Goal: Information Seeking & Learning: Learn about a topic

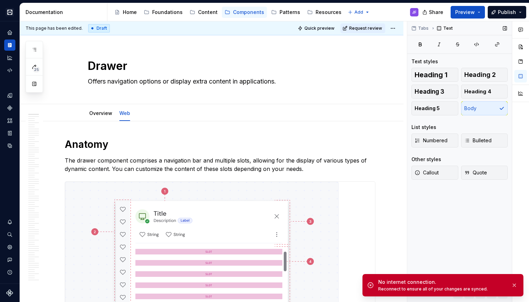
scroll to position [0, 0]
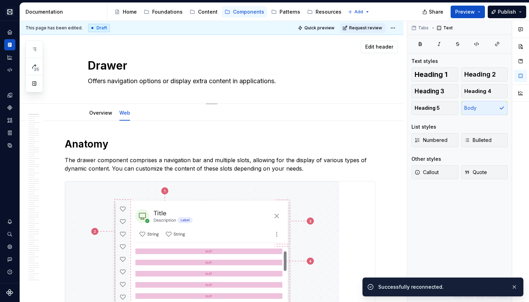
drag, startPoint x: 514, startPoint y: 285, endPoint x: 309, endPoint y: 91, distance: 281.9
click at [514, 285] on ul "No internet connection. Reconnect to ensure all of your changes are synced. Suc…" at bounding box center [443, 285] width 172 height 33
click at [165, 11] on div "Foundations" at bounding box center [167, 11] width 30 height 7
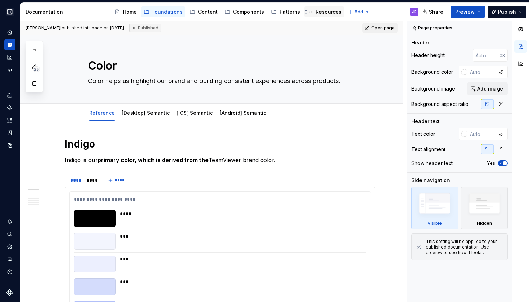
click at [325, 12] on div "Resources" at bounding box center [328, 11] width 26 height 7
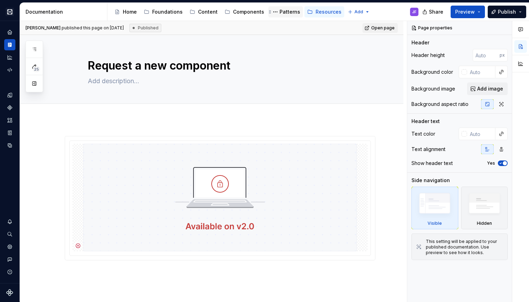
click at [281, 13] on div "Patterns" at bounding box center [289, 11] width 21 height 7
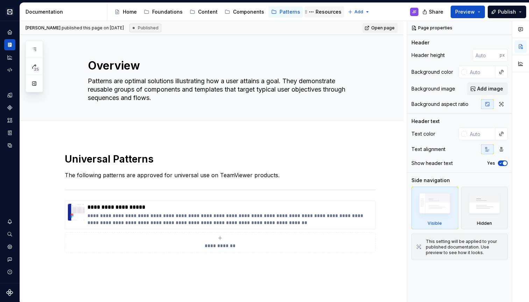
click at [321, 12] on div "Resources" at bounding box center [328, 11] width 26 height 7
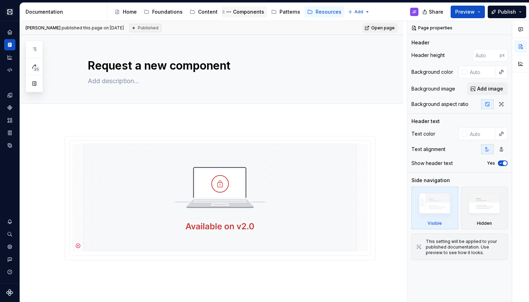
click at [239, 13] on div "Components" at bounding box center [248, 11] width 31 height 7
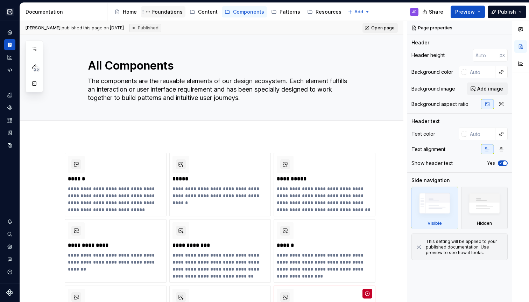
click at [173, 15] on div "Foundations" at bounding box center [167, 11] width 30 height 7
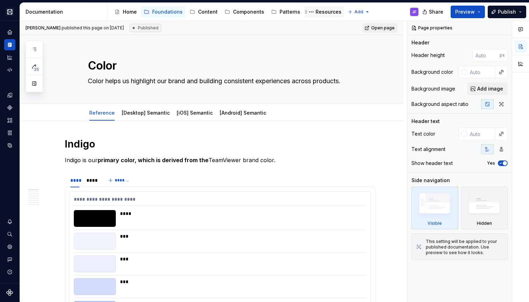
click at [322, 11] on div "Resources" at bounding box center [328, 11] width 26 height 7
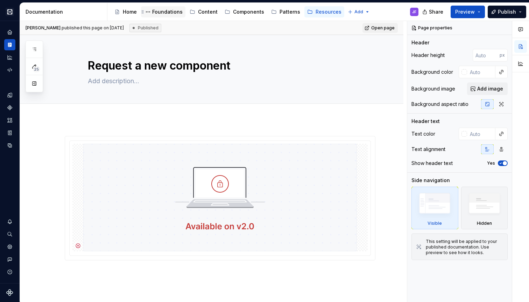
click at [169, 13] on div "Foundations" at bounding box center [167, 11] width 30 height 7
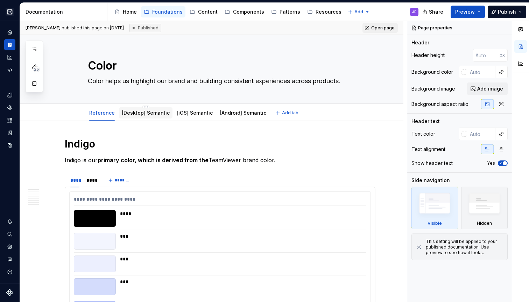
click at [132, 110] on link "[Desktop] Semantic" at bounding box center [146, 113] width 48 height 6
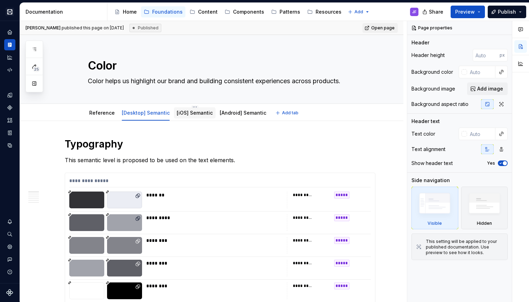
click at [190, 114] on link "[iOS] Semantic" at bounding box center [195, 113] width 36 height 6
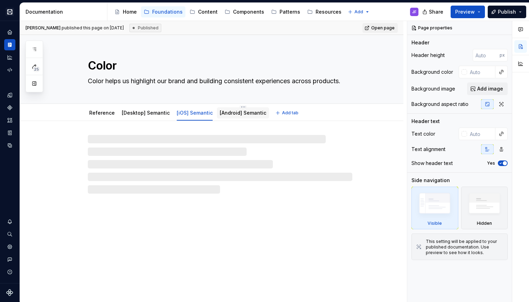
click at [235, 113] on link "[Android] Semantic" at bounding box center [243, 113] width 46 height 6
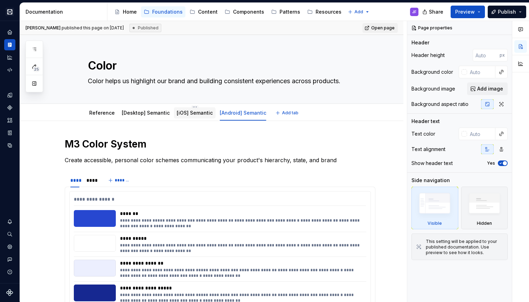
click at [197, 119] on div "[iOS] Semantic" at bounding box center [195, 113] width 42 height 13
click at [105, 113] on link "Reference" at bounding box center [102, 113] width 26 height 6
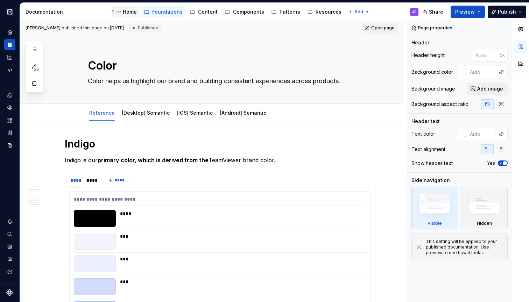
click at [130, 12] on div "Home" at bounding box center [130, 11] width 14 height 7
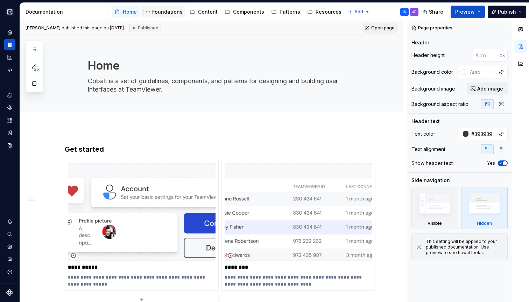
click at [172, 13] on div "Foundations" at bounding box center [167, 11] width 30 height 7
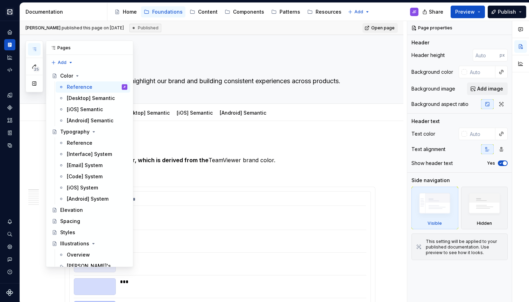
click at [35, 50] on icon "button" at bounding box center [34, 49] width 6 height 6
click at [121, 46] on button "button" at bounding box center [126, 48] width 10 height 10
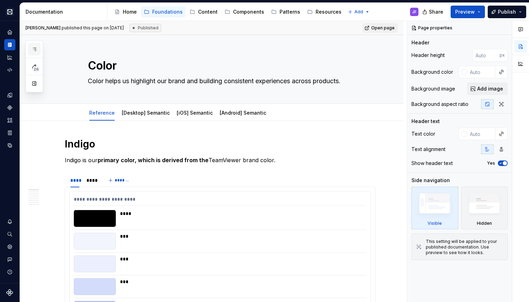
click at [33, 50] on icon "button" at bounding box center [34, 49] width 6 height 6
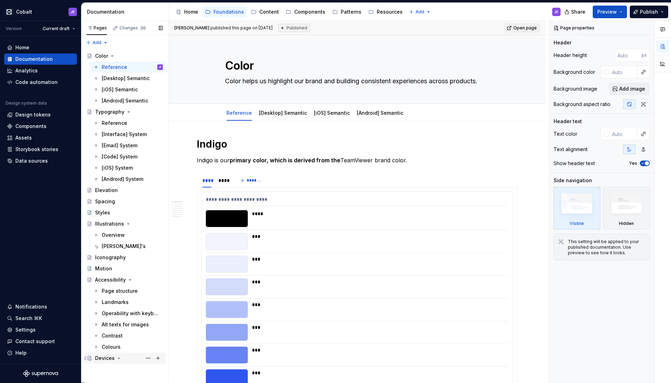
click at [106, 302] on div "Devices" at bounding box center [105, 357] width 20 height 7
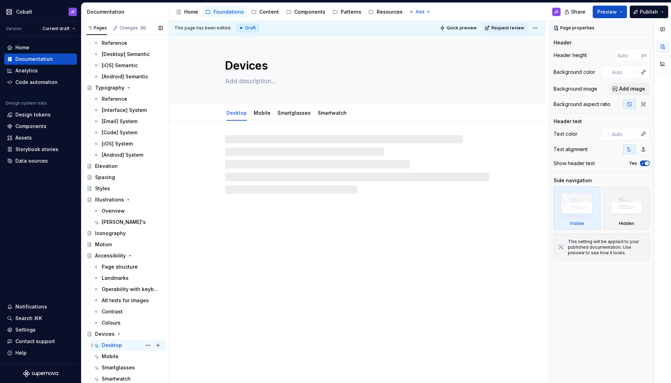
scroll to position [24, 0]
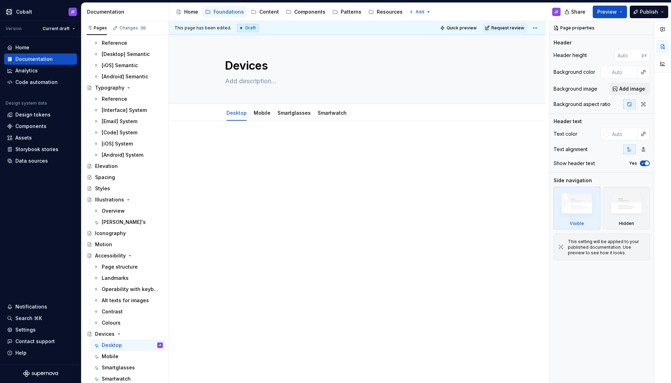
type textarea "*"
